Goal: Find specific page/section: Find specific page/section

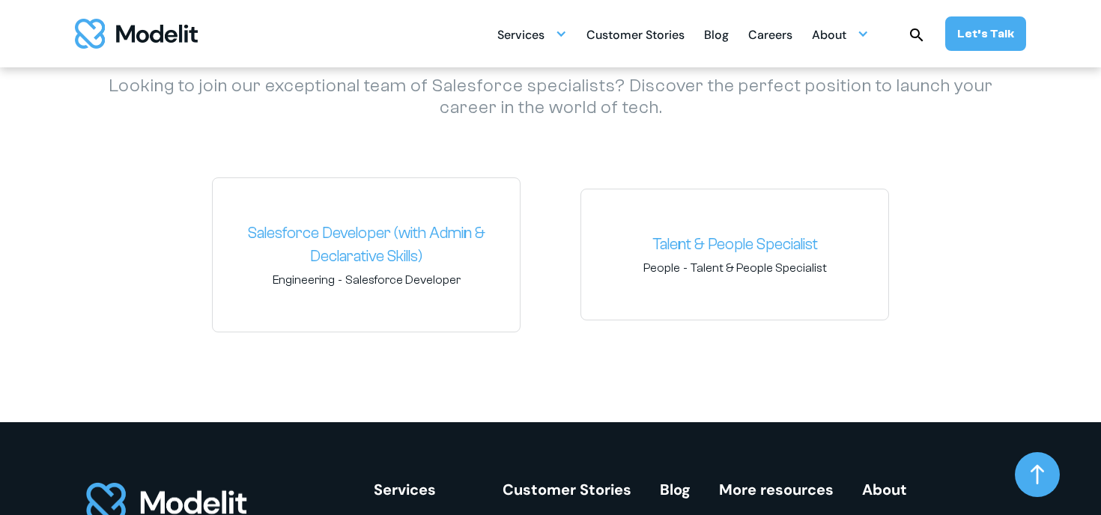
scroll to position [2193, 0]
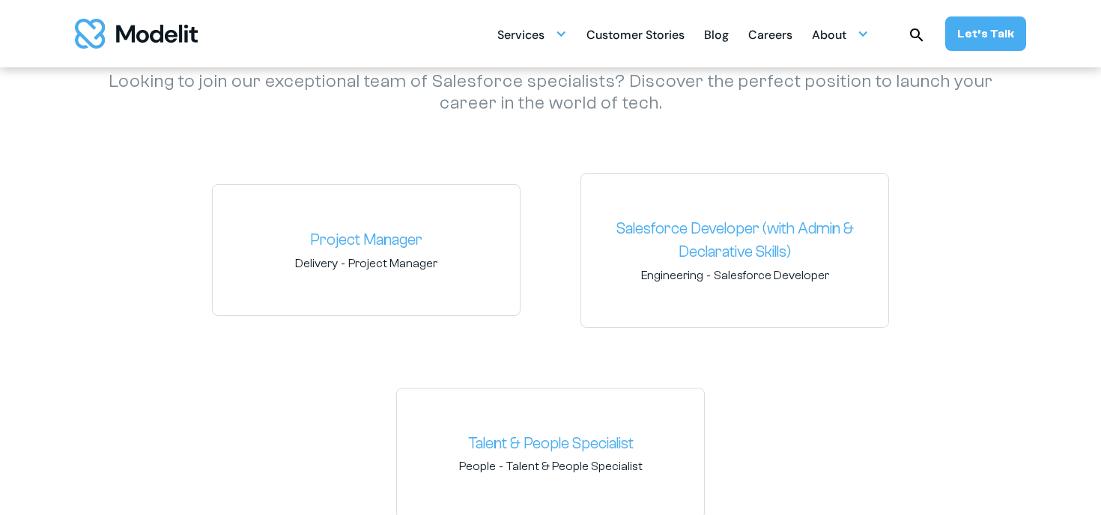
scroll to position [2246, 0]
click at [405, 236] on link "Project Manager" at bounding box center [366, 242] width 283 height 24
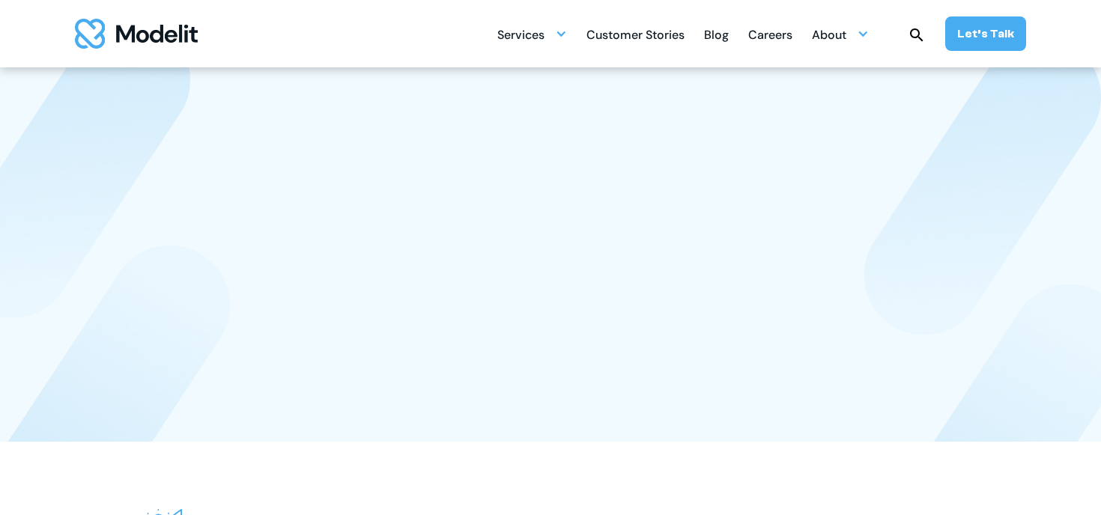
scroll to position [2246, 0]
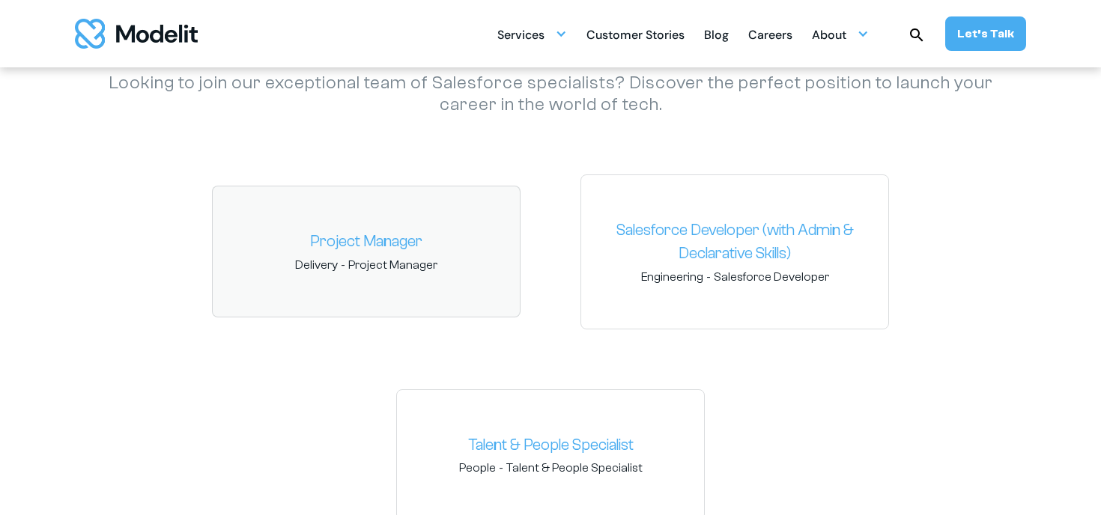
click at [390, 246] on link "Project Manager" at bounding box center [366, 242] width 283 height 24
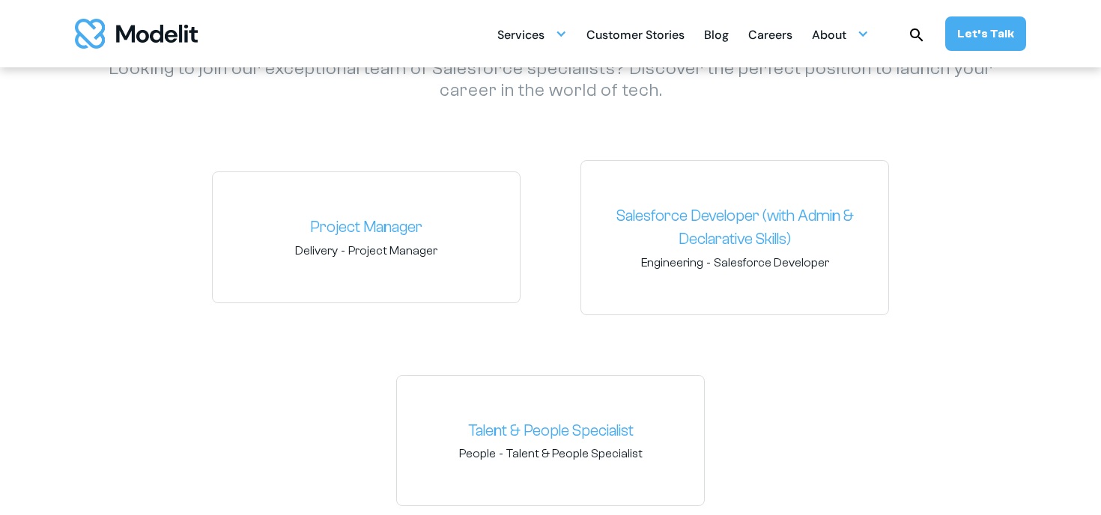
scroll to position [2285, 0]
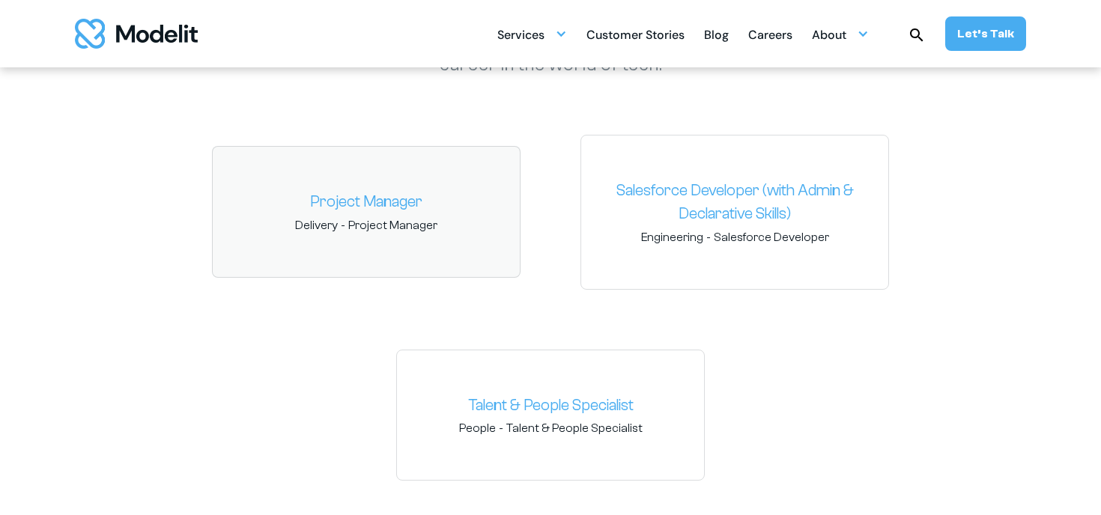
click at [422, 210] on link "Project Manager" at bounding box center [366, 202] width 283 height 24
